Goal: Task Accomplishment & Management: Manage account settings

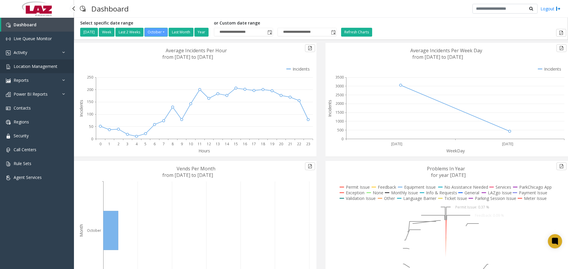
click at [57, 65] on link "Location Management" at bounding box center [37, 66] width 74 height 14
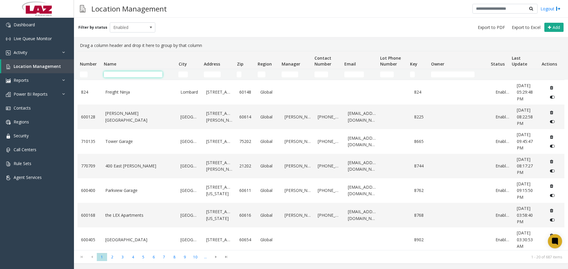
click at [120, 73] on input "Name Filter" at bounding box center [133, 75] width 59 height 6
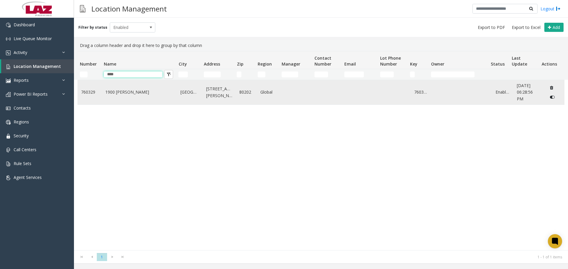
type input "****"
click at [127, 88] on td "1900 Lawrence" at bounding box center [139, 92] width 75 height 25
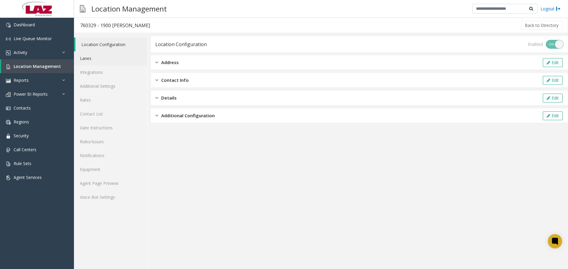
click at [118, 63] on link "Lanes" at bounding box center [111, 58] width 74 height 14
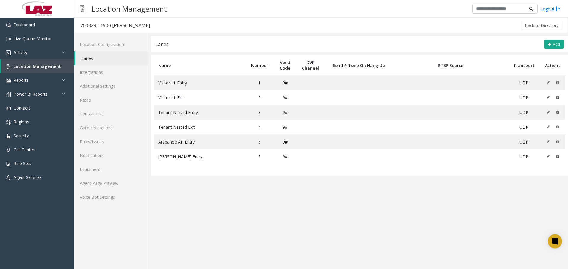
click at [217, 196] on app-lanes "Lanes Add Name Number Vend Code DVR Channel Send # Tone On Hang Up RTSP Source …" at bounding box center [359, 152] width 417 height 233
click at [206, 200] on app-lanes "Lanes Add Name Number Vend Code DVR Channel Send # Tone On Hang Up RTSP Source …" at bounding box center [359, 152] width 417 height 233
click at [51, 65] on span "Location Management" at bounding box center [37, 67] width 47 height 6
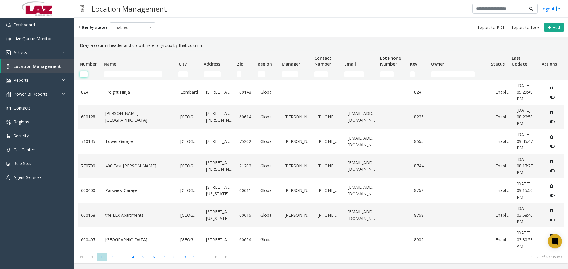
click at [86, 75] on input "Number Filter" at bounding box center [84, 75] width 8 height 6
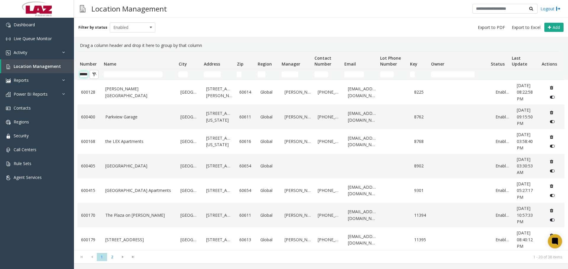
scroll to position [0, 10]
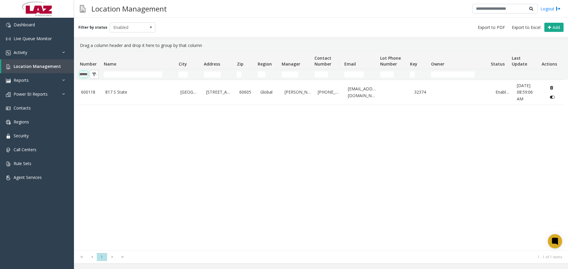
type input "******"
click at [144, 106] on div "600118 817 S State Chicago 1 East 8th Street 60605 Global Deleon Bolds 224-343-…" at bounding box center [321, 165] width 487 height 171
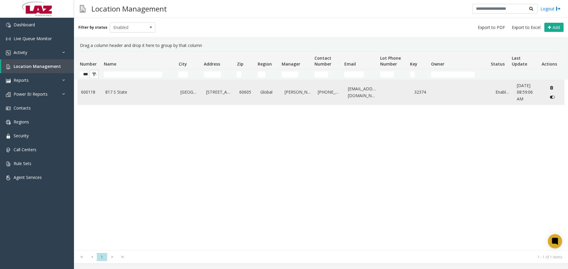
click at [138, 93] on link "817 S State" at bounding box center [139, 92] width 68 height 7
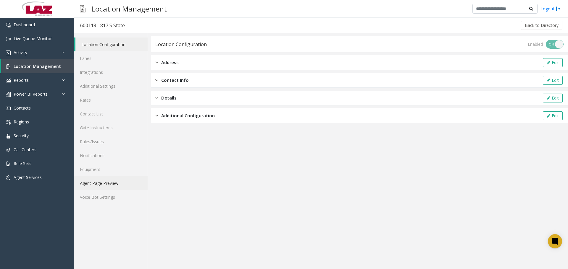
click at [114, 183] on link "Agent Page Preview" at bounding box center [111, 184] width 74 height 14
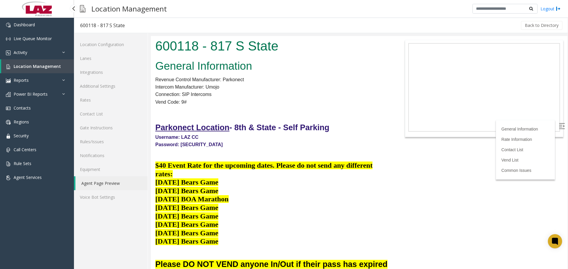
drag, startPoint x: 566, startPoint y: 164, endPoint x: 719, endPoint y: 85, distance: 172.0
click at [558, 129] on label at bounding box center [562, 126] width 9 height 9
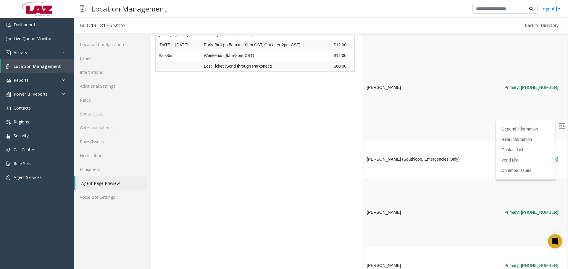
scroll to position [858, 0]
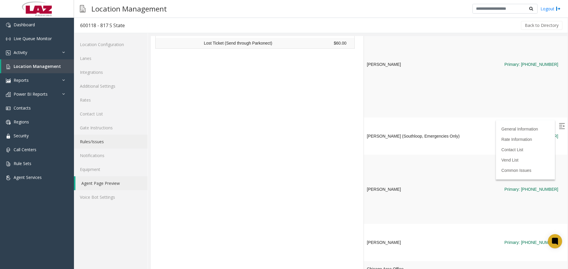
click at [105, 146] on link "Rules/Issues" at bounding box center [111, 142] width 74 height 14
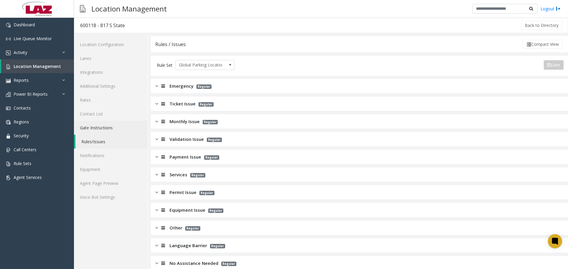
click at [108, 131] on link "Gate Instructions" at bounding box center [111, 128] width 74 height 14
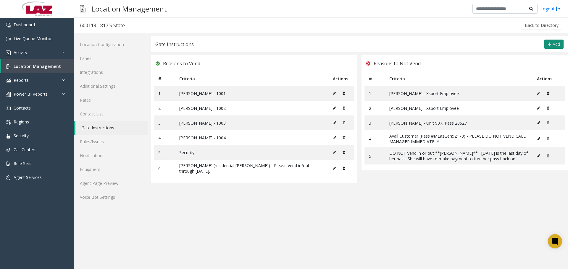
click at [553, 42] on span "Add" at bounding box center [556, 44] width 7 height 6
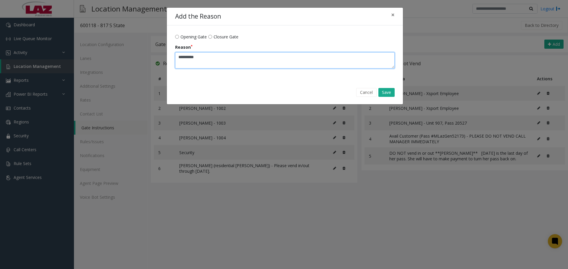
click at [233, 57] on textarea "Reason" at bounding box center [284, 60] width 219 height 16
click at [202, 55] on textarea "Reason" at bounding box center [284, 60] width 219 height 16
paste textarea "**********"
type textarea "**********"
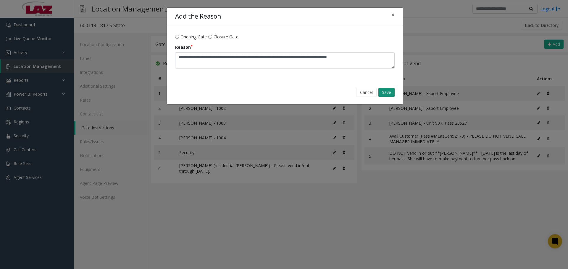
click at [380, 93] on button "Save" at bounding box center [386, 92] width 16 height 9
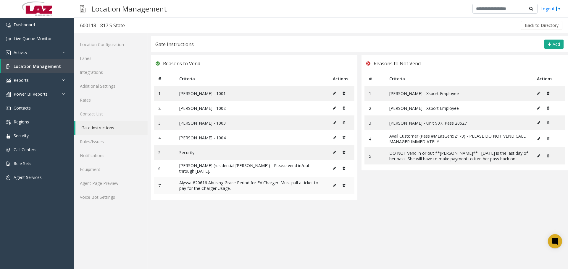
click at [336, 185] on icon at bounding box center [334, 186] width 3 height 4
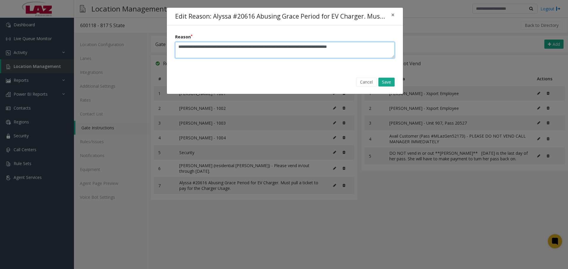
drag, startPoint x: 376, startPoint y: 46, endPoint x: 173, endPoint y: 50, distance: 202.7
click at [173, 50] on form "Reason" at bounding box center [285, 47] width 236 height 45
click at [371, 82] on button "Cancel" at bounding box center [366, 82] width 20 height 9
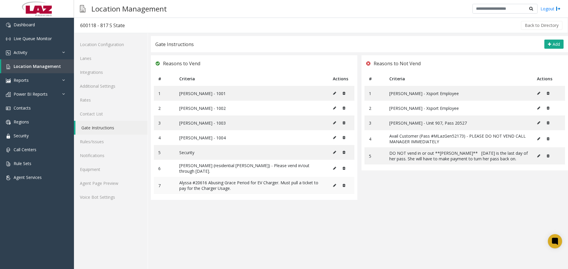
click at [344, 187] on icon at bounding box center [344, 186] width 3 height 4
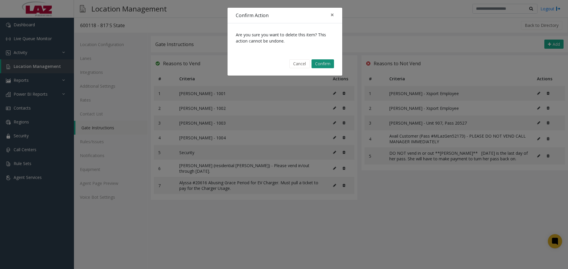
click at [327, 62] on button "Confirm" at bounding box center [322, 63] width 22 height 9
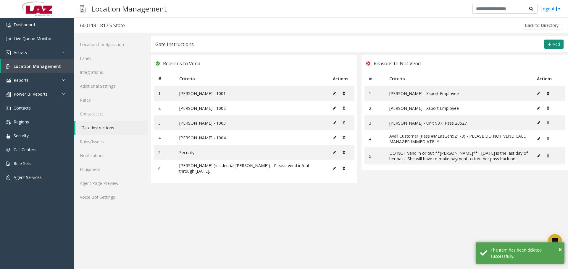
click at [550, 43] on icon at bounding box center [549, 44] width 3 height 5
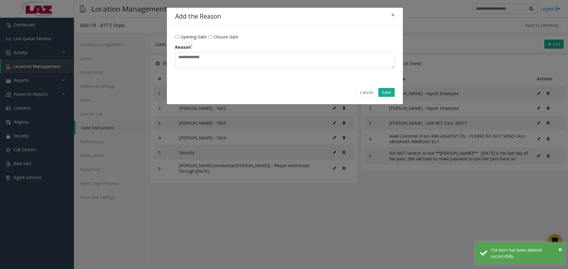
click at [215, 38] on span "Closure Gate" at bounding box center [226, 37] width 25 height 6
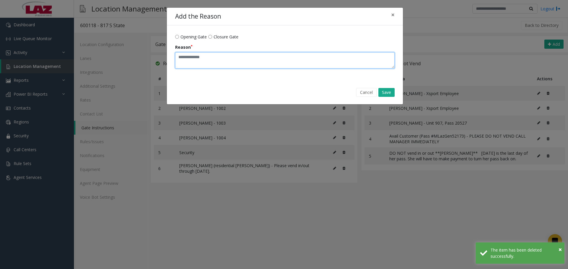
click at [220, 60] on textarea "Reason" at bounding box center [284, 60] width 219 height 16
paste textarea "**********"
type textarea "**********"
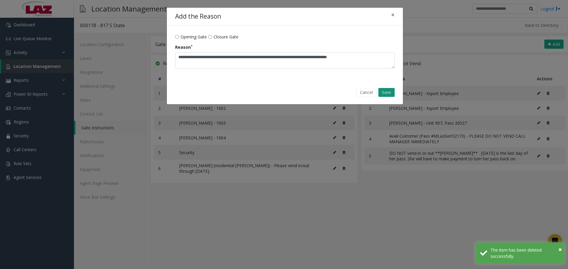
click at [382, 92] on button "Save" at bounding box center [386, 92] width 16 height 9
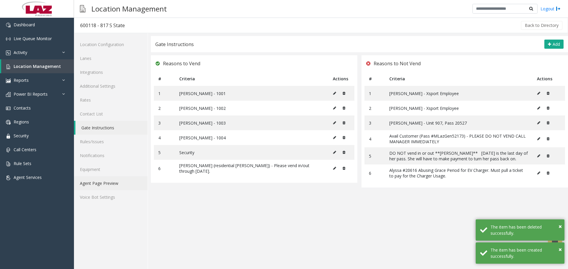
click at [111, 184] on link "Agent Page Preview" at bounding box center [111, 184] width 74 height 14
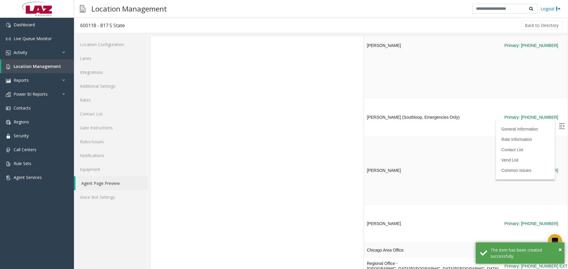
scroll to position [976, 0]
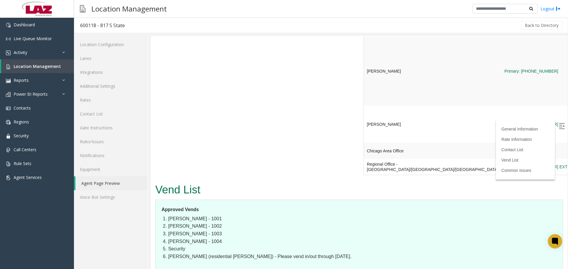
click at [560, 125] on img at bounding box center [562, 126] width 6 height 6
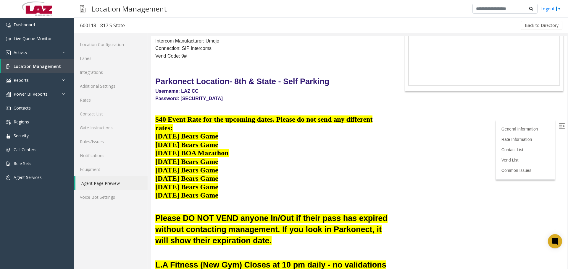
scroll to position [0, 0]
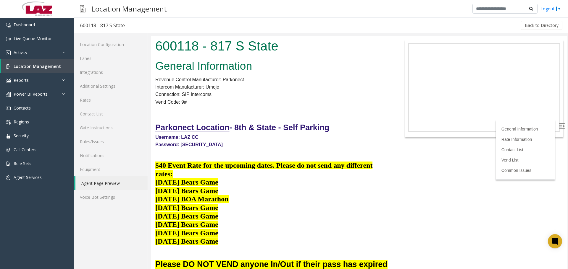
click at [559, 130] on label at bounding box center [562, 126] width 9 height 9
click at [302, 63] on h2 "General Information" at bounding box center [272, 66] width 234 height 15
click at [422, 21] on div "Back to Directory" at bounding box center [347, 25] width 432 height 15
click at [52, 67] on span "Location Management" at bounding box center [37, 67] width 47 height 6
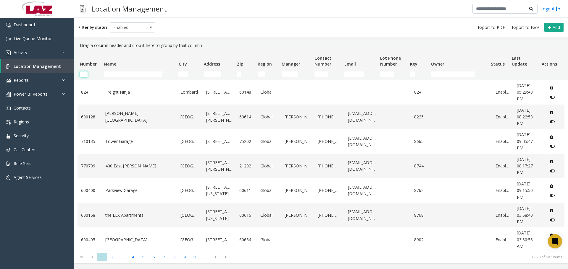
click at [86, 72] on input "Number Filter" at bounding box center [84, 75] width 8 height 6
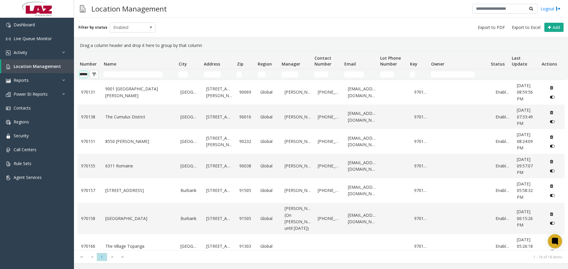
scroll to position [0, 10]
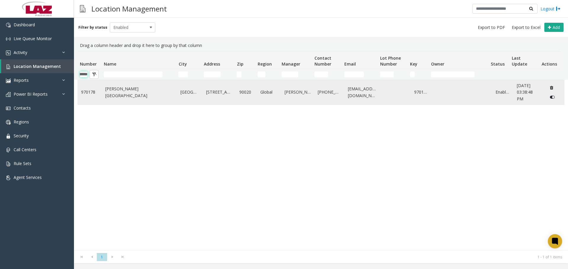
type input "******"
click at [102, 91] on td "[PERSON_NAME][GEOGRAPHIC_DATA]" at bounding box center [139, 92] width 75 height 25
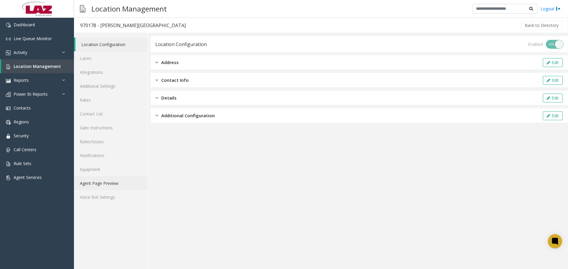
click at [94, 180] on link "Agent Page Preview" at bounding box center [111, 184] width 74 height 14
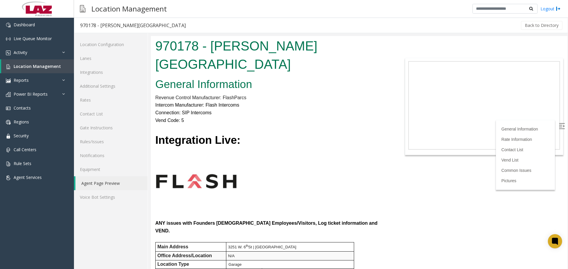
click at [559, 129] on img at bounding box center [562, 126] width 6 height 6
click at [559, 128] on img at bounding box center [562, 126] width 6 height 6
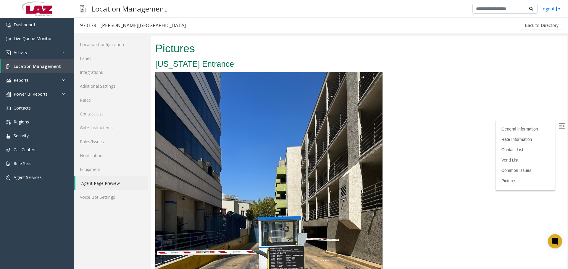
scroll to position [1302, 0]
click at [106, 59] on link "Lanes" at bounding box center [111, 58] width 74 height 14
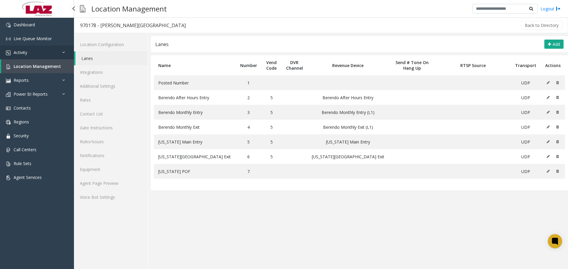
drag, startPoint x: 55, startPoint y: 52, endPoint x: 48, endPoint y: 57, distance: 8.8
click at [55, 52] on link "Activity" at bounding box center [37, 53] width 74 height 14
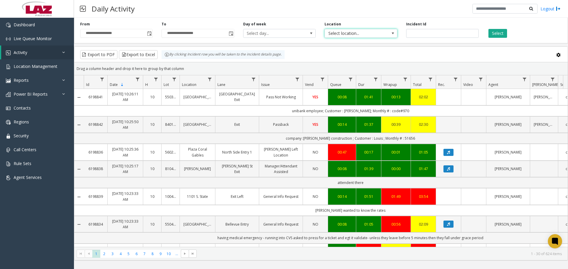
click at [358, 32] on span "Select location..." at bounding box center [354, 33] width 58 height 8
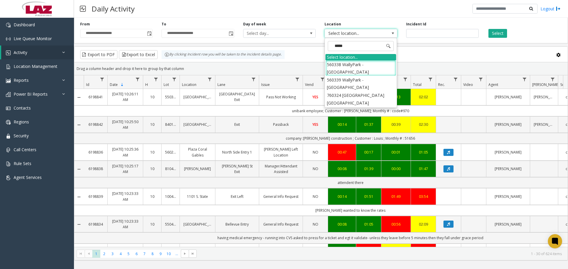
type input "******"
click at [353, 67] on li "560338 WallyPark - Orlando" at bounding box center [360, 68] width 71 height 15
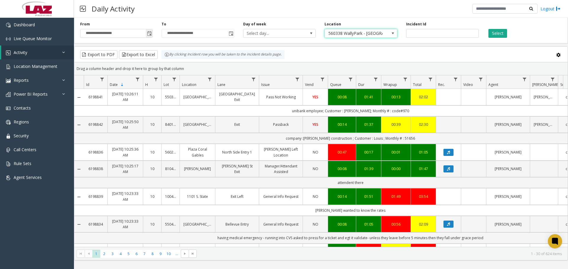
click at [148, 34] on span "Toggle popup" at bounding box center [149, 33] width 5 height 5
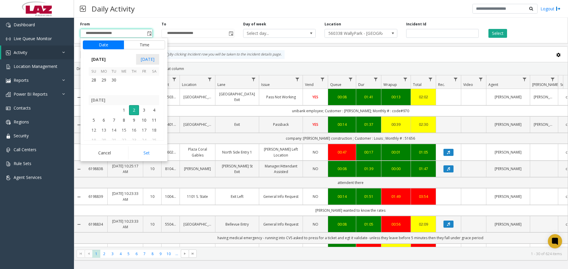
scroll to position [106212, 0]
click at [104, 79] on span "29" at bounding box center [104, 80] width 10 height 10
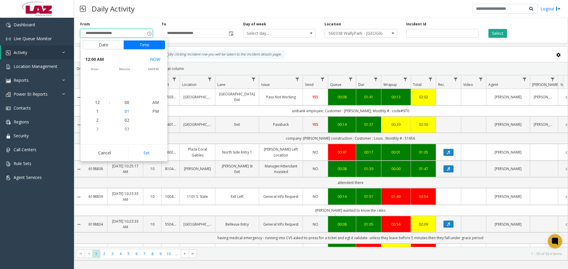
scroll to position [106171, 0]
click at [140, 154] on button "Set" at bounding box center [146, 153] width 37 height 13
type input "**********"
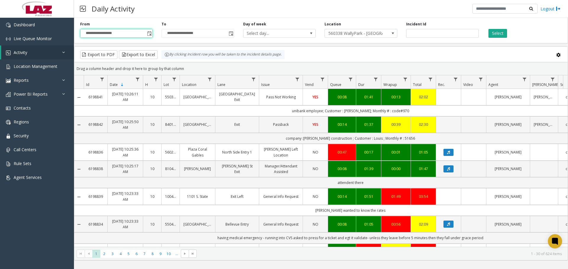
click at [498, 38] on div "**********" at bounding box center [321, 29] width 494 height 28
click at [497, 37] on button "Select" at bounding box center [497, 33] width 19 height 9
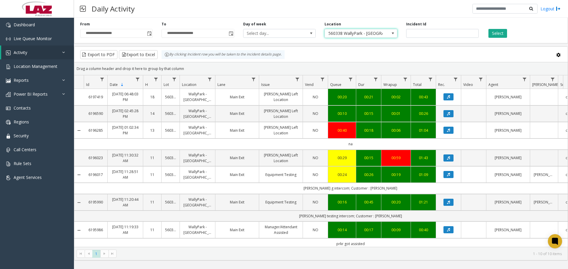
click at [387, 30] on span "560338 WallyPark - Orlando" at bounding box center [361, 33] width 72 height 9
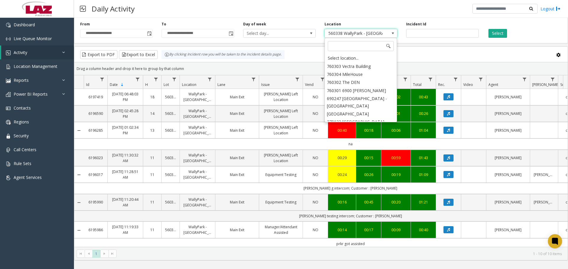
scroll to position [9144, 0]
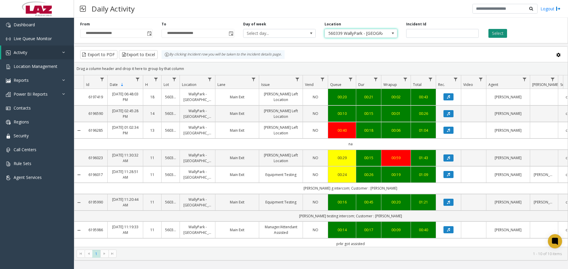
click at [505, 35] on button "Select" at bounding box center [497, 33] width 19 height 9
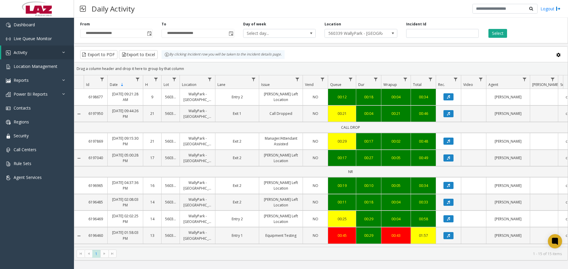
click at [218, 16] on div "Daily Activity Logout" at bounding box center [321, 9] width 494 height 18
drag, startPoint x: 518, startPoint y: 36, endPoint x: 445, endPoint y: 55, distance: 75.1
click at [518, 36] on div "Select" at bounding box center [523, 30] width 81 height 16
click at [189, 10] on div "Daily Activity Logout" at bounding box center [321, 9] width 494 height 18
click at [34, 137] on link "Security" at bounding box center [37, 136] width 74 height 14
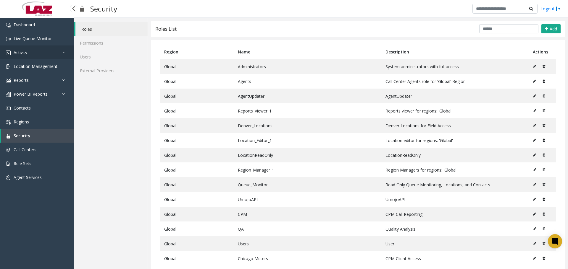
click at [35, 53] on link "Activity" at bounding box center [37, 53] width 74 height 14
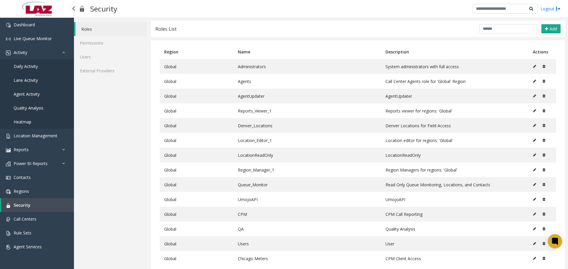
click at [31, 73] on ul "Daily Activity Lane Activity Agent Activity Quality Analysis Heatmap" at bounding box center [37, 94] width 74 height 70
click at [33, 71] on link "Daily Activity" at bounding box center [37, 66] width 74 height 14
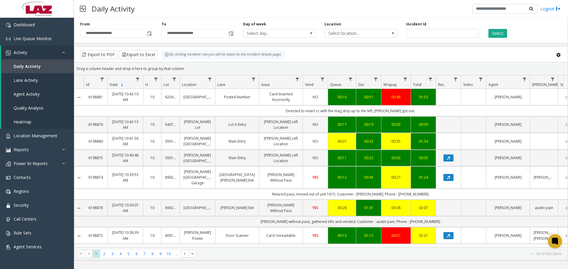
click at [197, 99] on link "Metropolitan Methodist Hospital" at bounding box center [197, 97] width 28 height 6
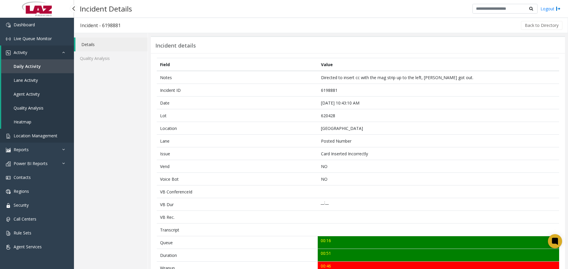
click at [17, 141] on link "Location Management" at bounding box center [37, 136] width 74 height 14
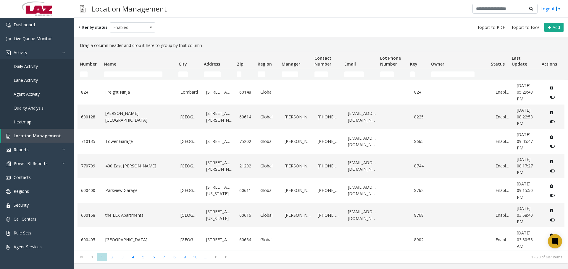
drag, startPoint x: 99, startPoint y: 80, endPoint x: 103, endPoint y: 77, distance: 4.9
click at [100, 79] on td "Number Filter" at bounding box center [90, 74] width 24 height 11
click at [107, 77] on input "Name Filter" at bounding box center [133, 75] width 59 height 6
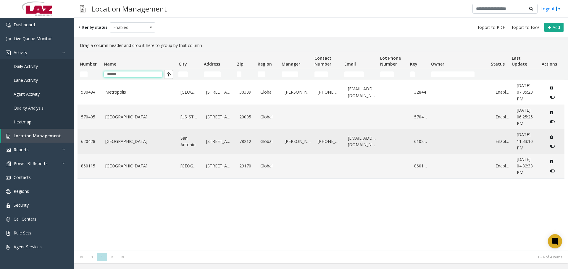
type input "******"
click at [132, 145] on link "Metropolitan Methodist Hospital" at bounding box center [139, 141] width 68 height 7
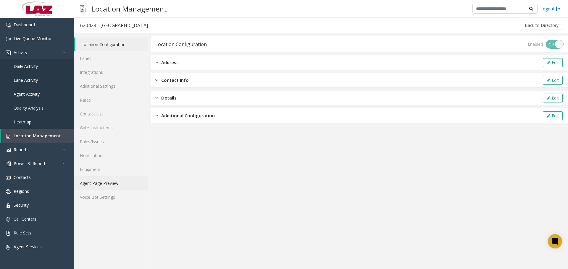
click at [104, 185] on link "Agent Page Preview" at bounding box center [111, 184] width 74 height 14
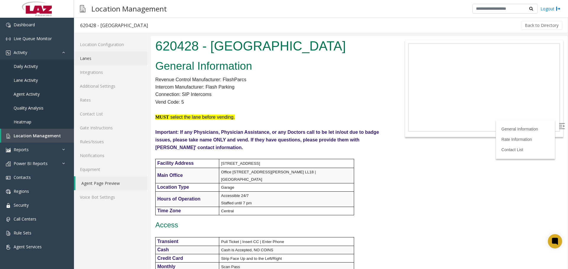
click at [105, 59] on link "Lanes" at bounding box center [111, 58] width 74 height 14
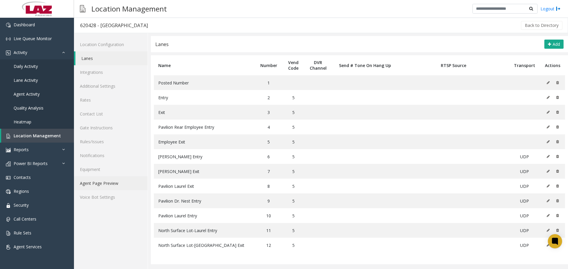
click at [116, 183] on link "Agent Page Preview" at bounding box center [111, 184] width 74 height 14
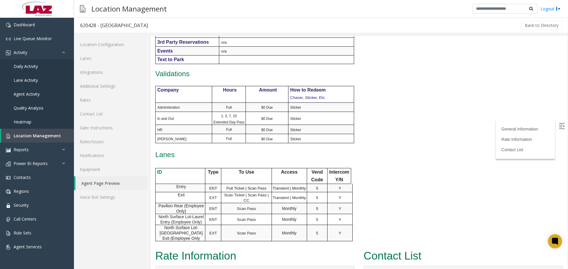
scroll to position [357, 0]
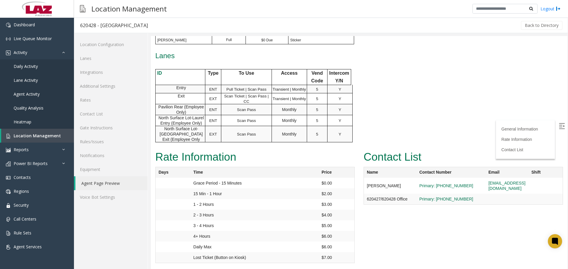
click at [559, 127] on img at bounding box center [562, 126] width 6 height 6
drag, startPoint x: 719, startPoint y: 219, endPoint x: 566, endPoint y: 70, distance: 212.7
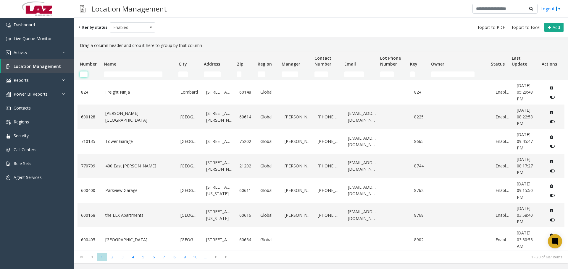
click at [83, 75] on input "Number Filter" at bounding box center [84, 75] width 8 height 6
click at [112, 74] on input "Name Filter" at bounding box center [133, 75] width 59 height 6
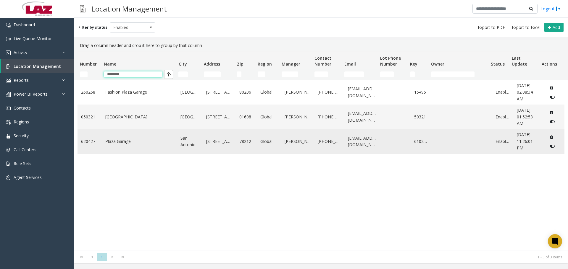
type input "********"
click at [126, 144] on link "Plaza Garage" at bounding box center [139, 141] width 68 height 7
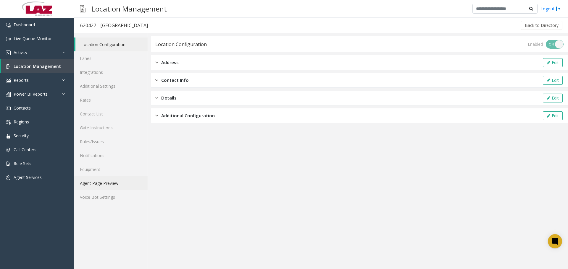
click at [102, 181] on link "Agent Page Preview" at bounding box center [111, 184] width 74 height 14
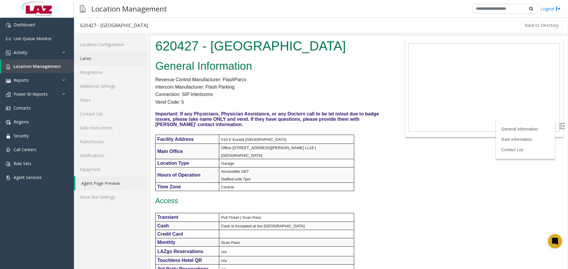
click at [114, 60] on link "Lanes" at bounding box center [111, 58] width 74 height 14
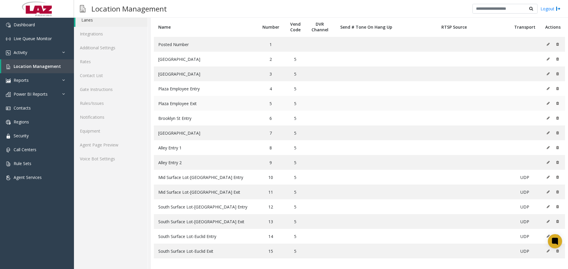
scroll to position [40, 0]
click at [45, 63] on link "Location Management" at bounding box center [37, 66] width 73 height 14
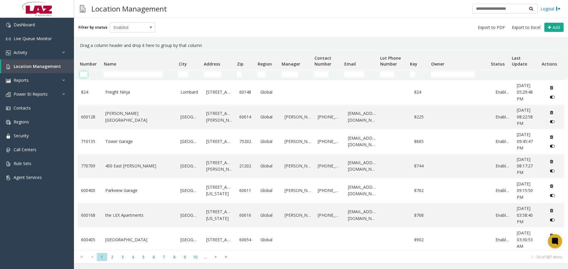
click at [83, 74] on input "Number Filter" at bounding box center [84, 75] width 8 height 6
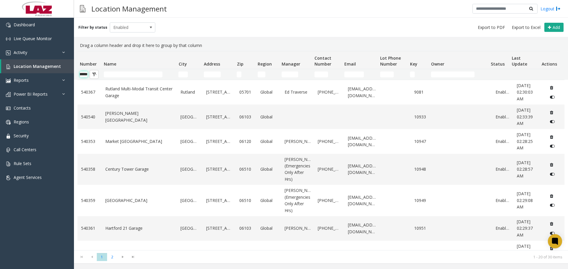
scroll to position [0, 10]
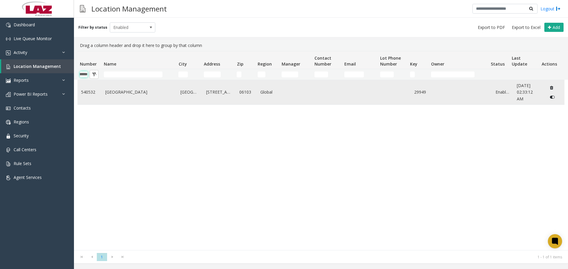
type input "******"
click at [125, 96] on td "Pearl Street Lot" at bounding box center [139, 92] width 75 height 25
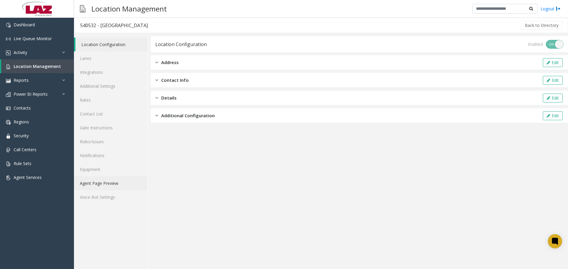
click at [114, 179] on link "Agent Page Preview" at bounding box center [111, 184] width 74 height 14
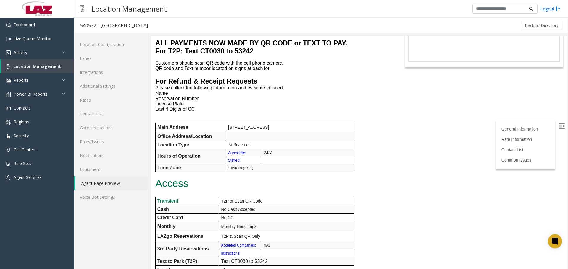
scroll to position [266, 0]
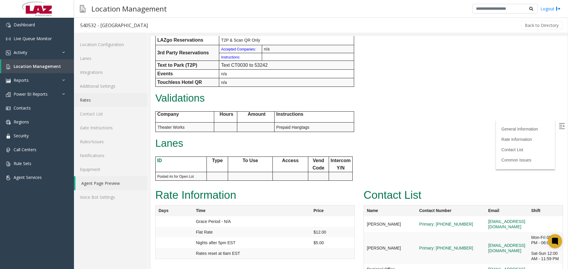
click at [103, 103] on link "Rates" at bounding box center [111, 100] width 74 height 14
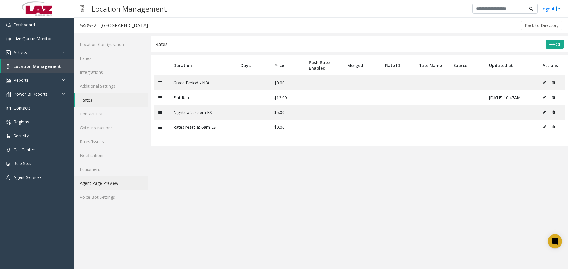
click at [114, 187] on link "Agent Page Preview" at bounding box center [111, 184] width 74 height 14
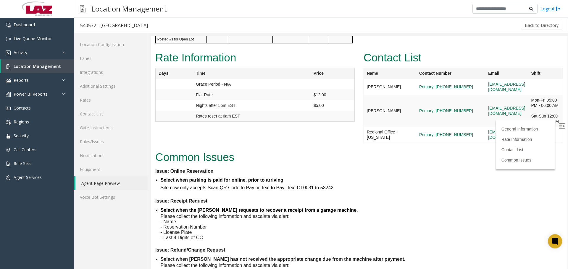
scroll to position [435, 0]
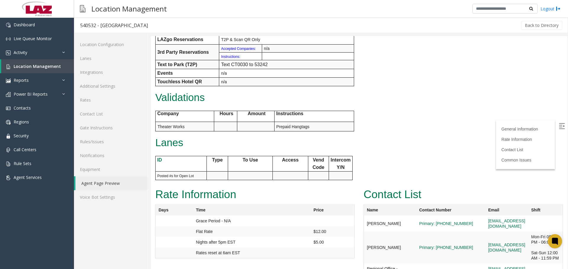
scroll to position [355, 0]
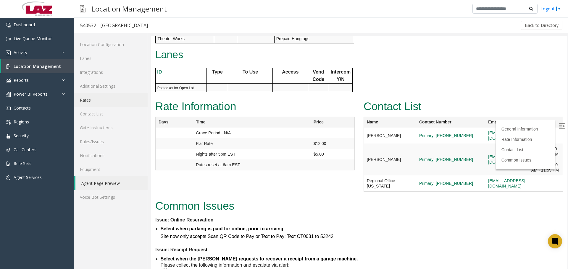
click at [104, 103] on link "Rates" at bounding box center [111, 100] width 74 height 14
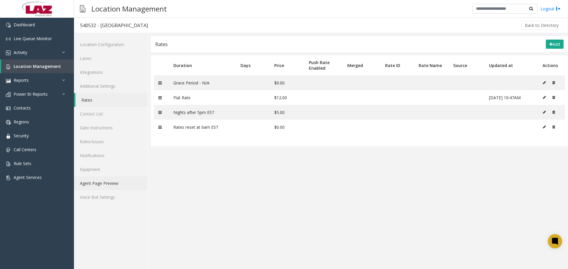
click at [94, 183] on link "Agent Page Preview" at bounding box center [111, 184] width 74 height 14
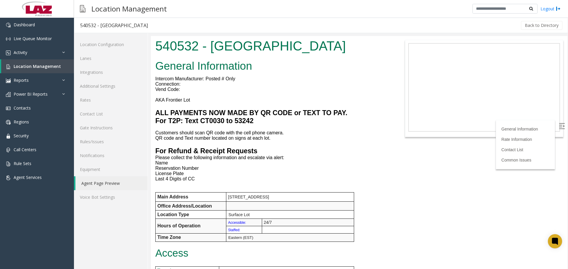
click at [559, 127] on img at bounding box center [562, 126] width 6 height 6
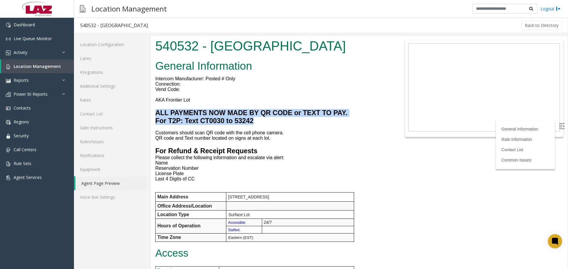
drag, startPoint x: 252, startPoint y: 123, endPoint x: 151, endPoint y: 114, distance: 101.0
click at [151, 114] on div "General Information Intercom Manufacturer: Posted # Only Connection: Vend Code:…" at bounding box center [272, 256] width 243 height 396
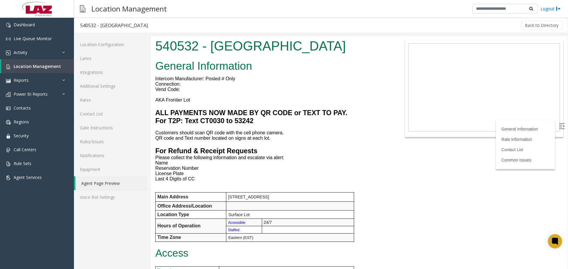
click at [236, 95] on p at bounding box center [272, 94] width 234 height 5
drag, startPoint x: 193, startPoint y: 98, endPoint x: 157, endPoint y: 102, distance: 36.3
click at [157, 102] on p "AKA Frontier Lot" at bounding box center [272, 100] width 234 height 5
click at [188, 88] on p "Vend Code:" at bounding box center [272, 89] width 234 height 5
drag, startPoint x: 190, startPoint y: 88, endPoint x: 154, endPoint y: 80, distance: 36.9
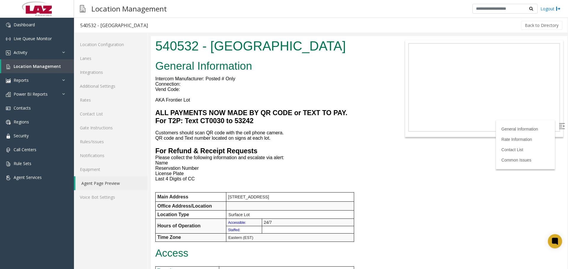
click at [154, 80] on div "General Information Intercom Manufacturer: Posted # Only Connection: Vend Code:…" at bounding box center [272, 256] width 243 height 396
click at [195, 87] on div "General Information Intercom Manufacturer: Posted # Only Connection: Vend Code:…" at bounding box center [272, 256] width 243 height 396
click at [206, 97] on div "General Information Intercom Manufacturer: Posted # Only Connection: Vend Code:…" at bounding box center [272, 256] width 243 height 396
click at [131, 88] on link "Additional Settings" at bounding box center [111, 86] width 74 height 14
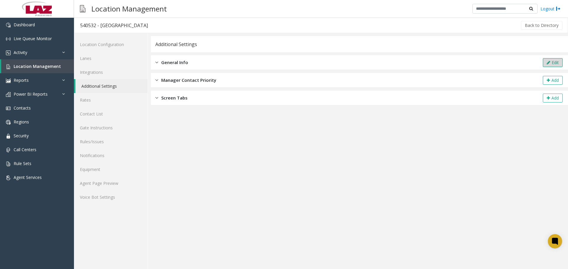
click at [545, 65] on button "Edit" at bounding box center [553, 62] width 20 height 9
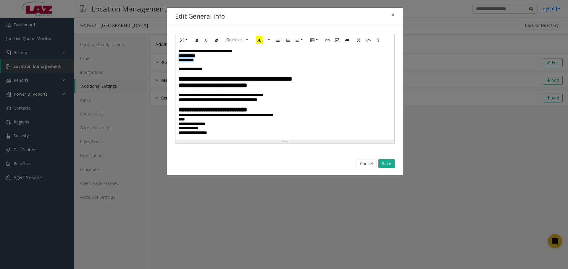
drag, startPoint x: 208, startPoint y: 65, endPoint x: 176, endPoint y: 57, distance: 32.9
click at [176, 57] on div "**********" at bounding box center [284, 93] width 219 height 95
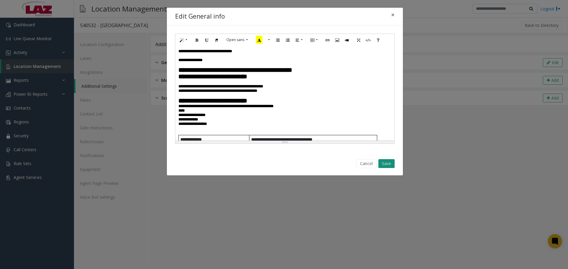
click at [382, 168] on button "Save" at bounding box center [386, 163] width 16 height 9
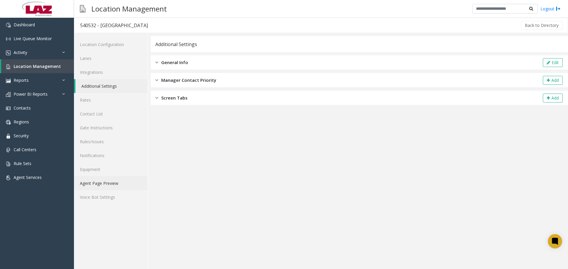
click at [96, 187] on link "Agent Page Preview" at bounding box center [111, 184] width 74 height 14
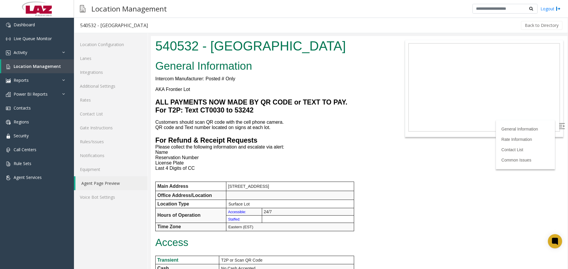
click at [321, 27] on div "Back to Directory" at bounding box center [358, 25] width 409 height 15
